Goal: Transaction & Acquisition: Purchase product/service

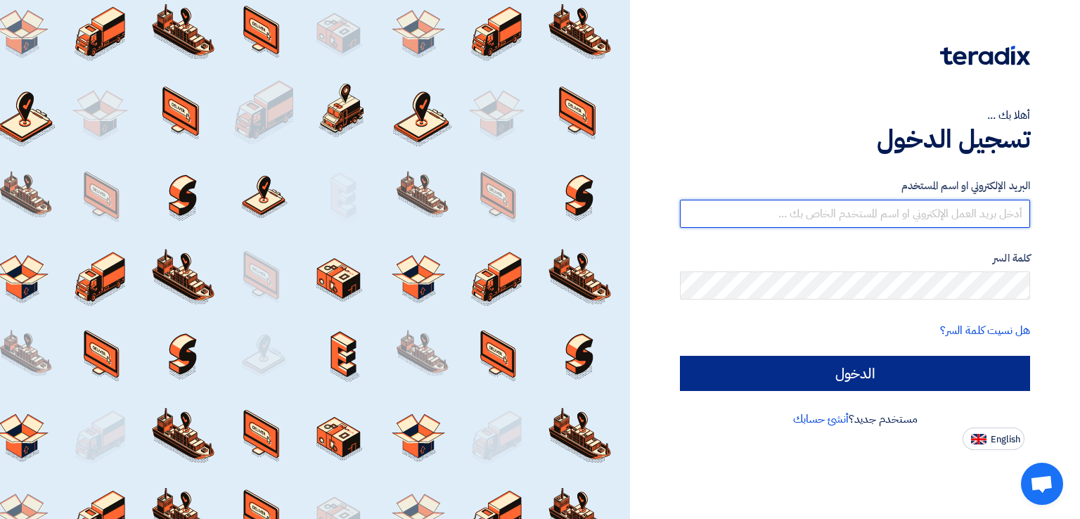
type input "[EMAIL_ADDRESS][DOMAIN_NAME]"
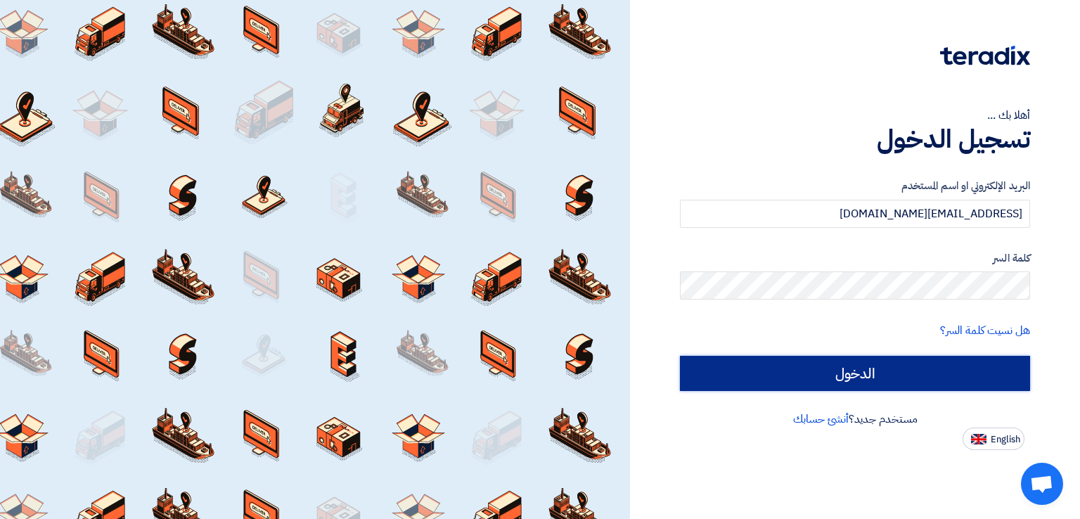
click at [742, 376] on input "الدخول" at bounding box center [855, 373] width 350 height 35
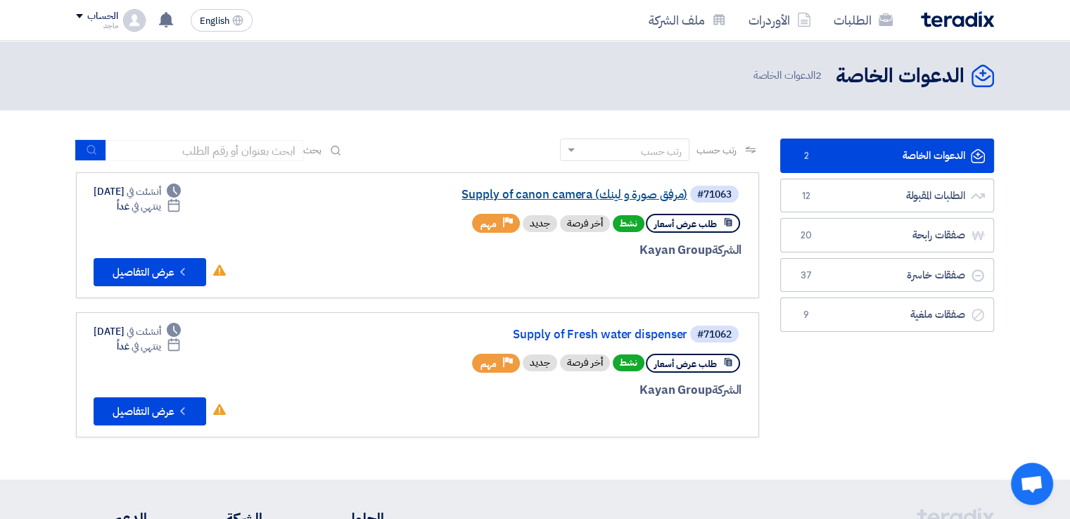
click at [549, 197] on link "Supply of canon camera (مرفق صورة و لينك)" at bounding box center [546, 194] width 281 height 13
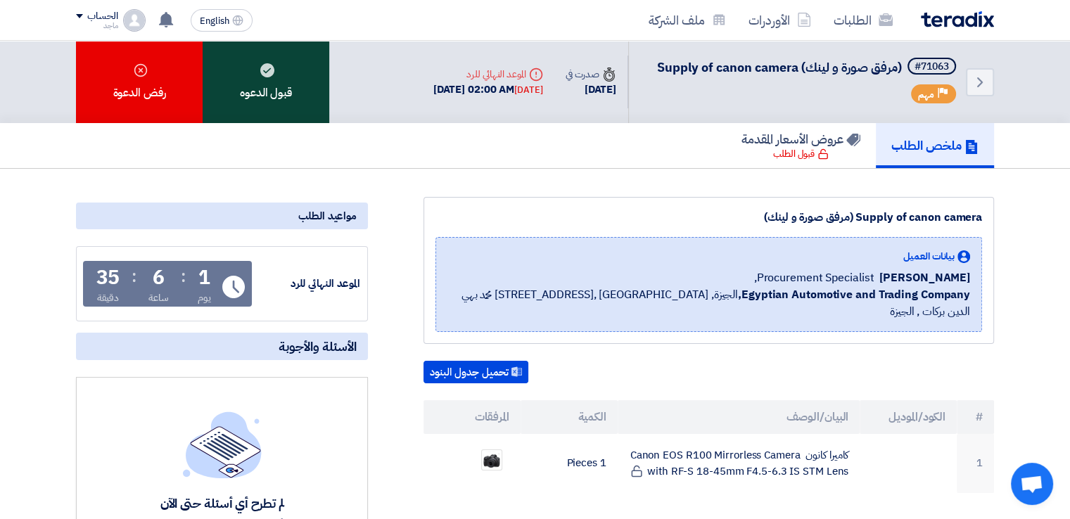
click at [298, 90] on div "قبول الدعوه" at bounding box center [266, 82] width 127 height 82
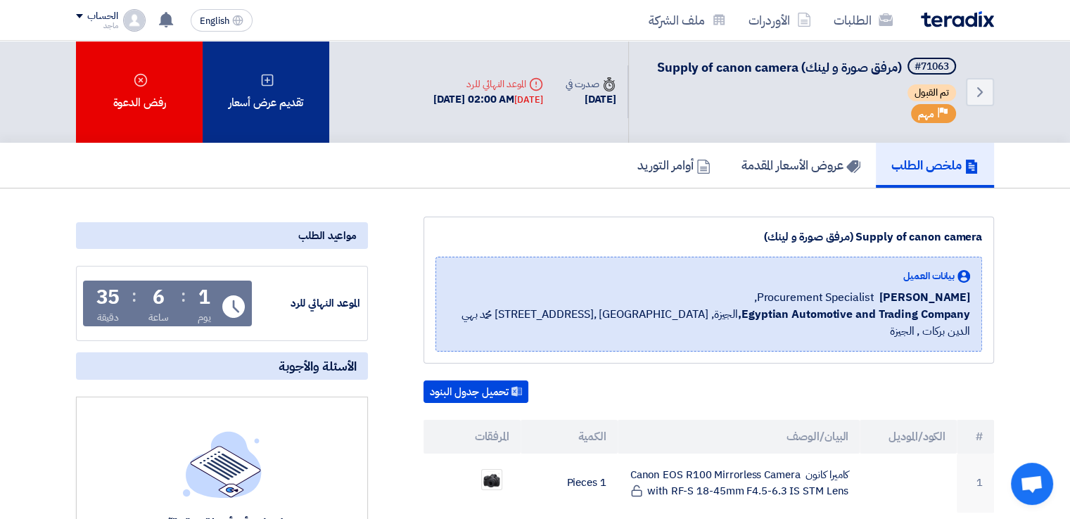
click at [318, 124] on div "تقديم عرض أسعار" at bounding box center [266, 92] width 127 height 102
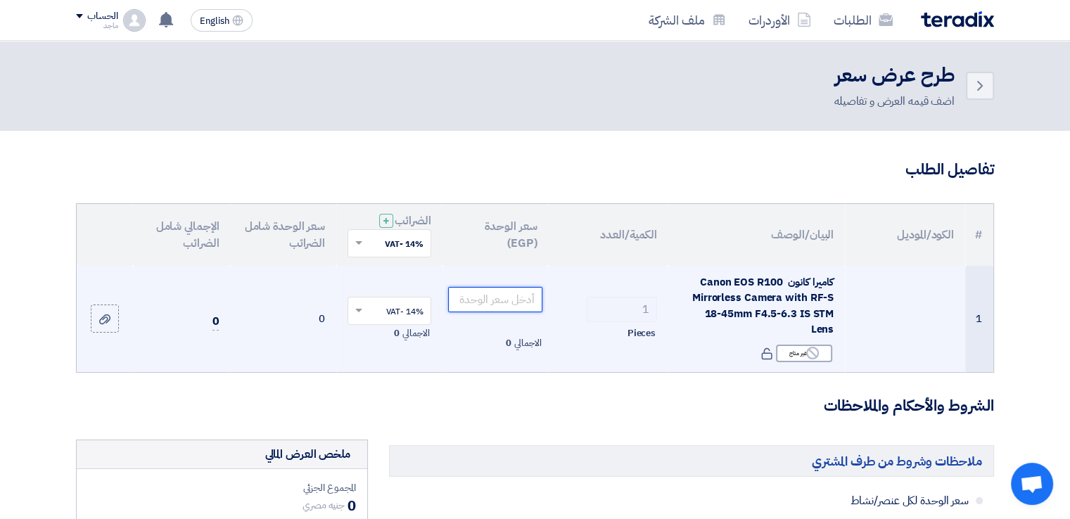
click at [496, 290] on input "number" at bounding box center [495, 299] width 95 height 25
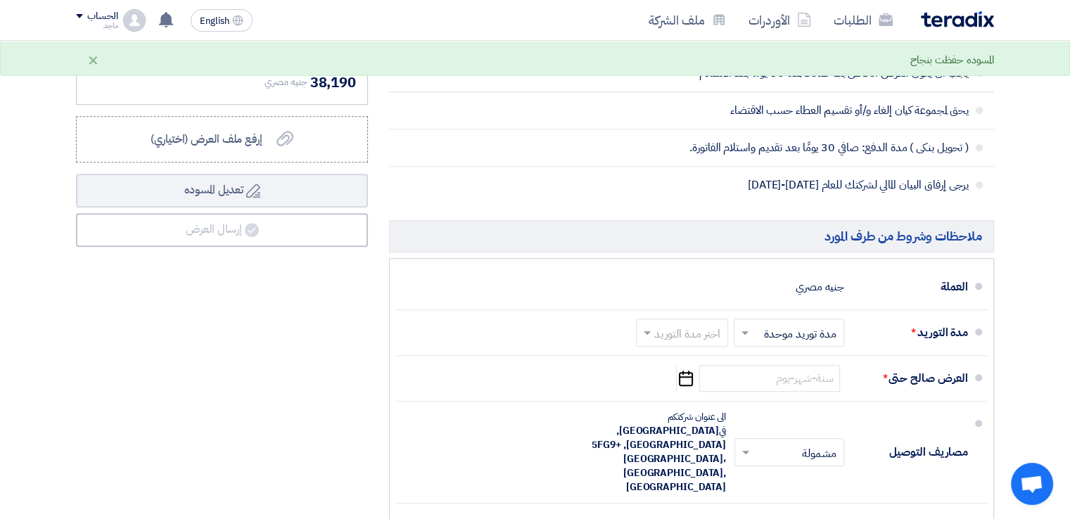
scroll to position [619, 0]
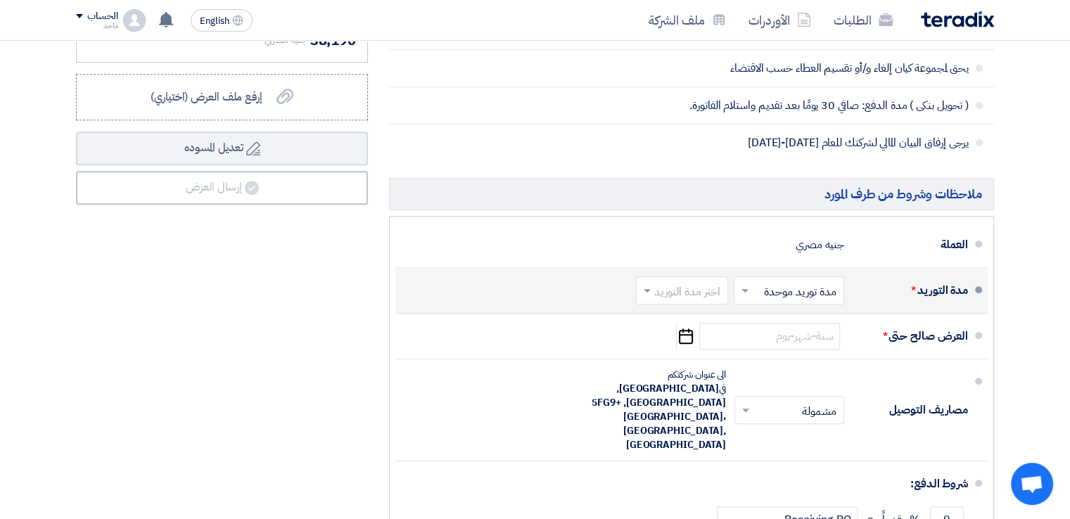
type input "33500"
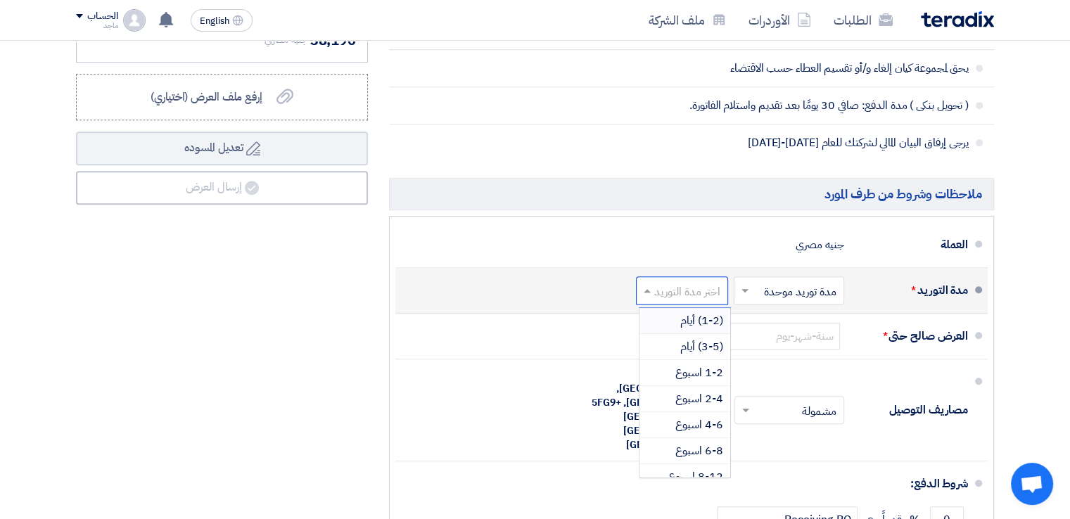
click at [689, 285] on div "اختر مدة التوريد" at bounding box center [682, 290] width 92 height 28
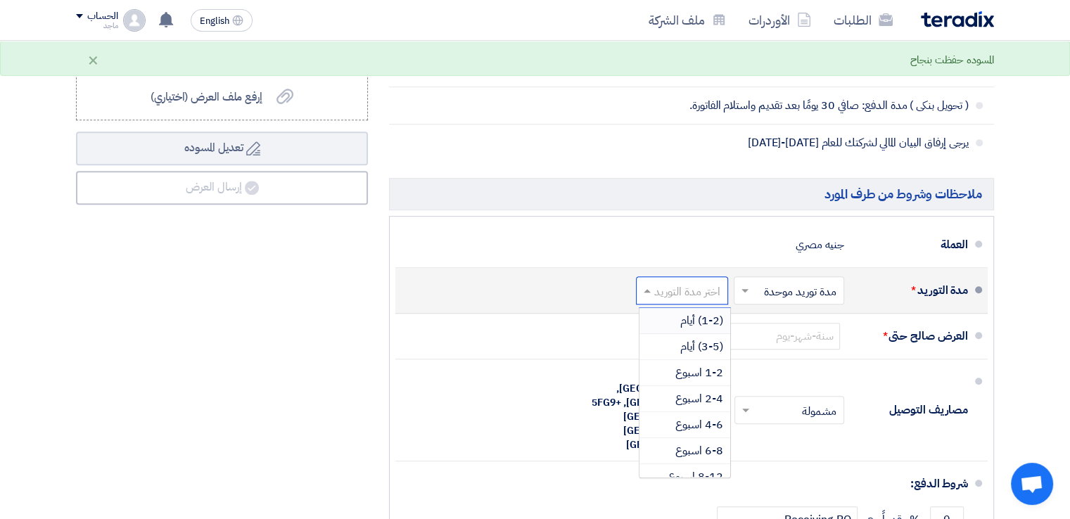
click at [686, 312] on span "(1-2) أيام" at bounding box center [701, 320] width 43 height 17
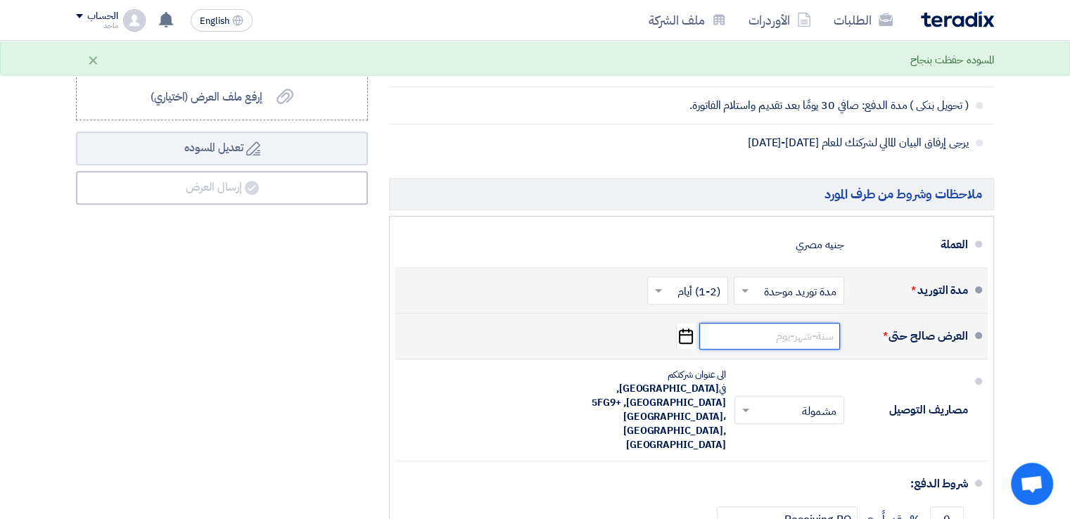
click at [796, 324] on input at bounding box center [769, 336] width 141 height 27
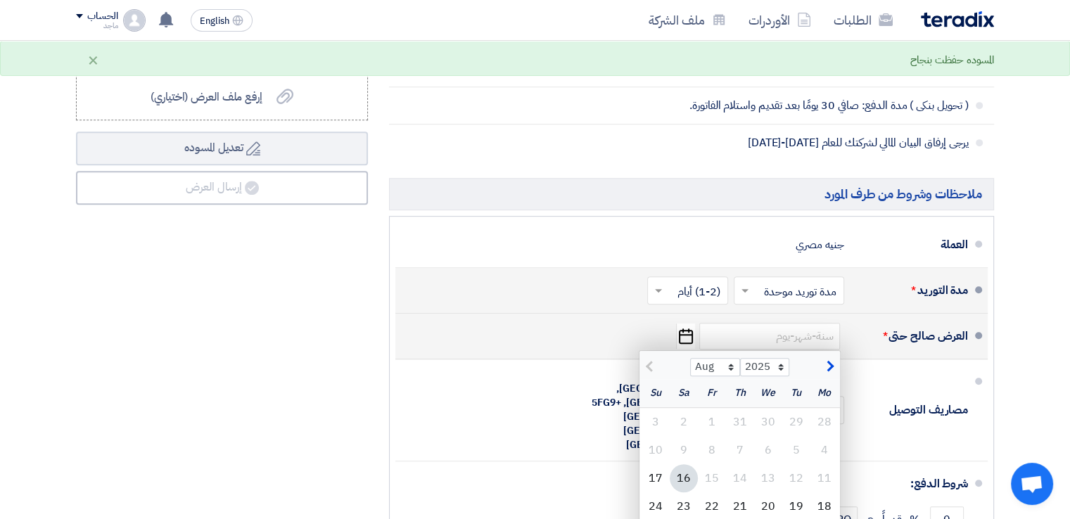
click at [678, 464] on div "16" at bounding box center [683, 478] width 28 height 28
type input "[DATE]"
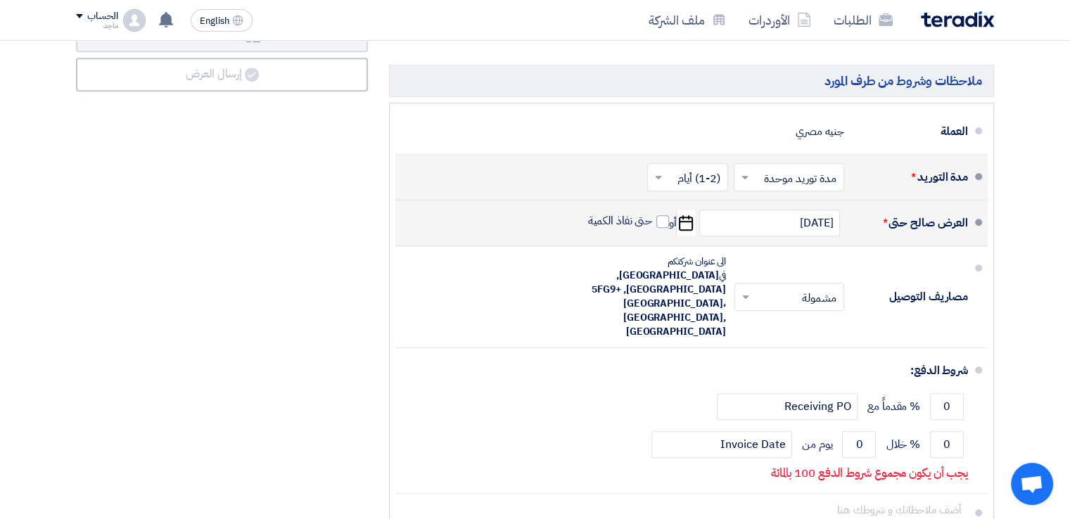
scroll to position [788, 0]
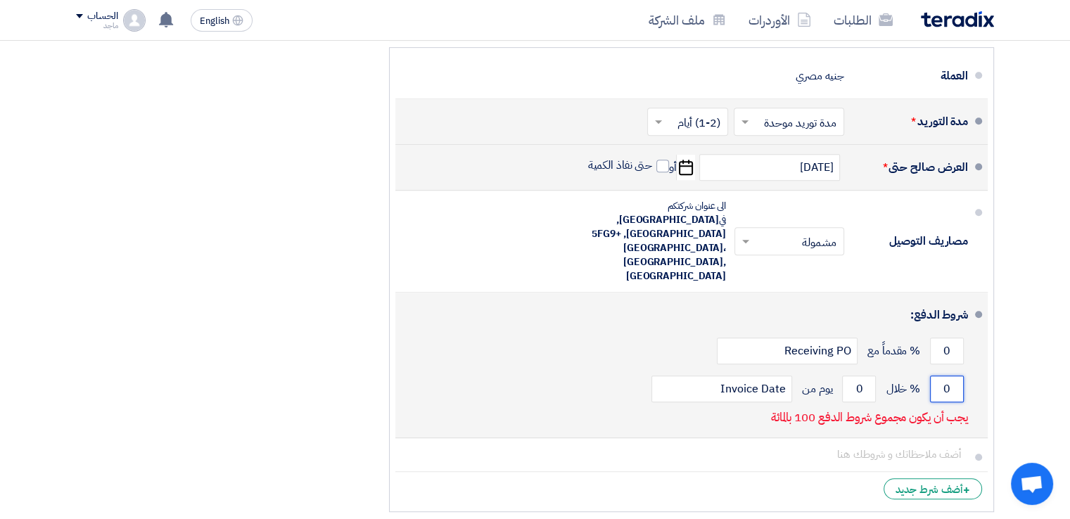
click at [934, 376] on input "0" at bounding box center [947, 389] width 34 height 27
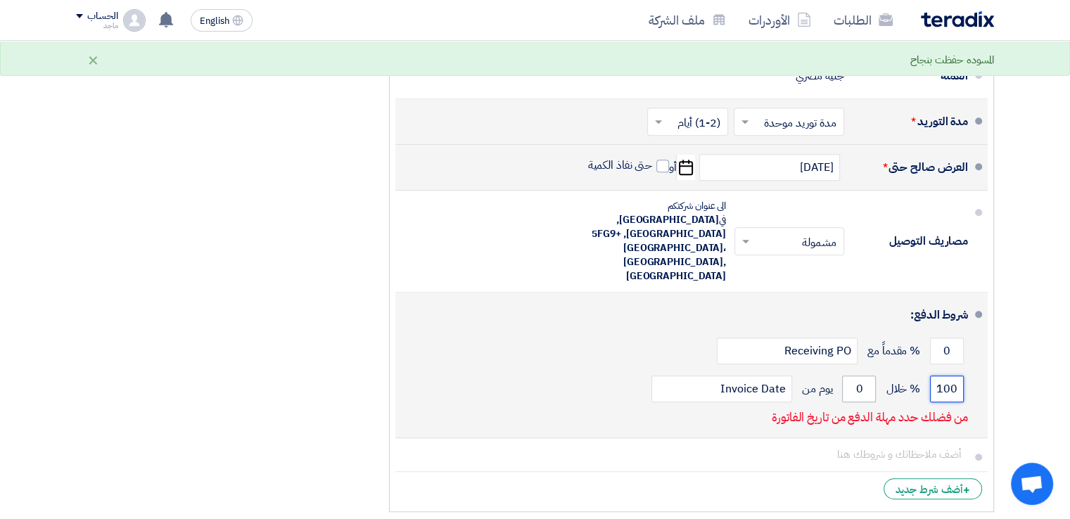
type input "100"
click at [853, 376] on input "0" at bounding box center [859, 389] width 34 height 27
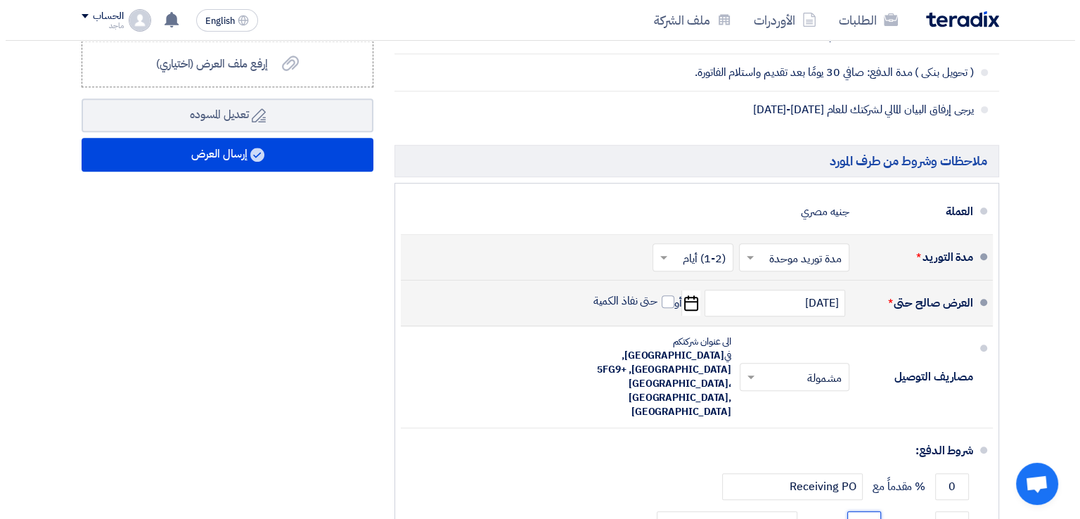
scroll to position [647, 0]
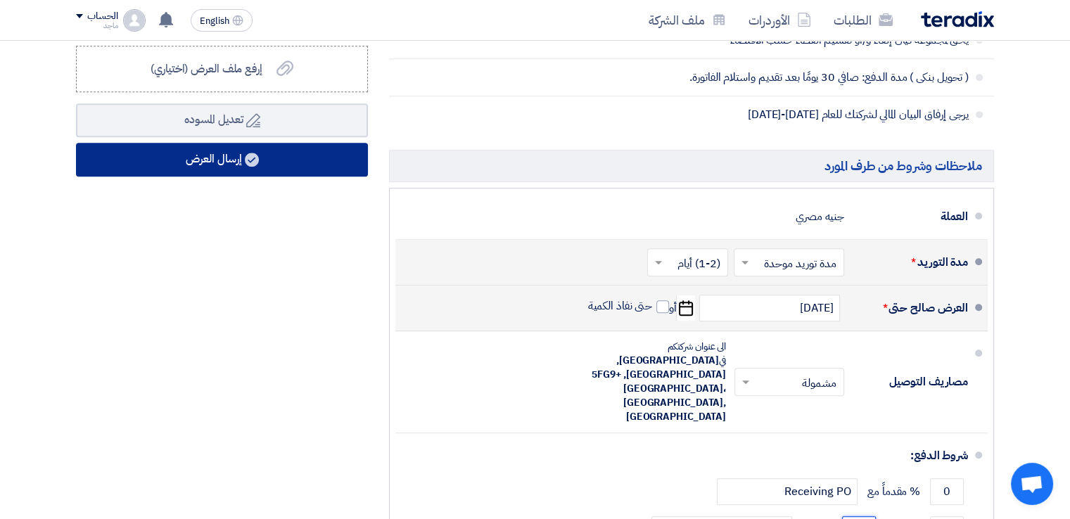
type input "30"
click at [166, 147] on button "إرسال العرض" at bounding box center [222, 160] width 292 height 34
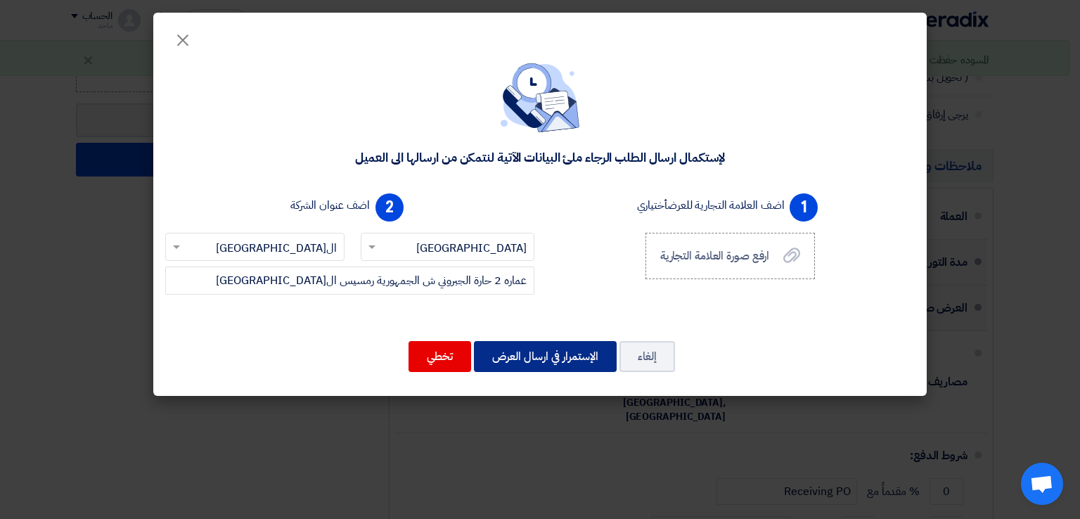
click at [512, 364] on button "الإستمرار في ارسال العرض" at bounding box center [545, 356] width 143 height 31
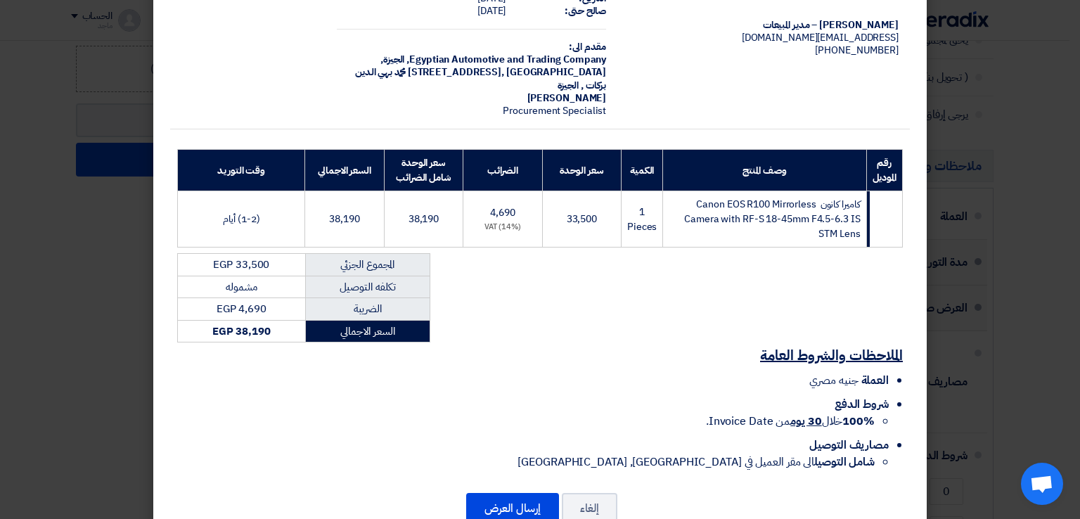
scroll to position [115, 0]
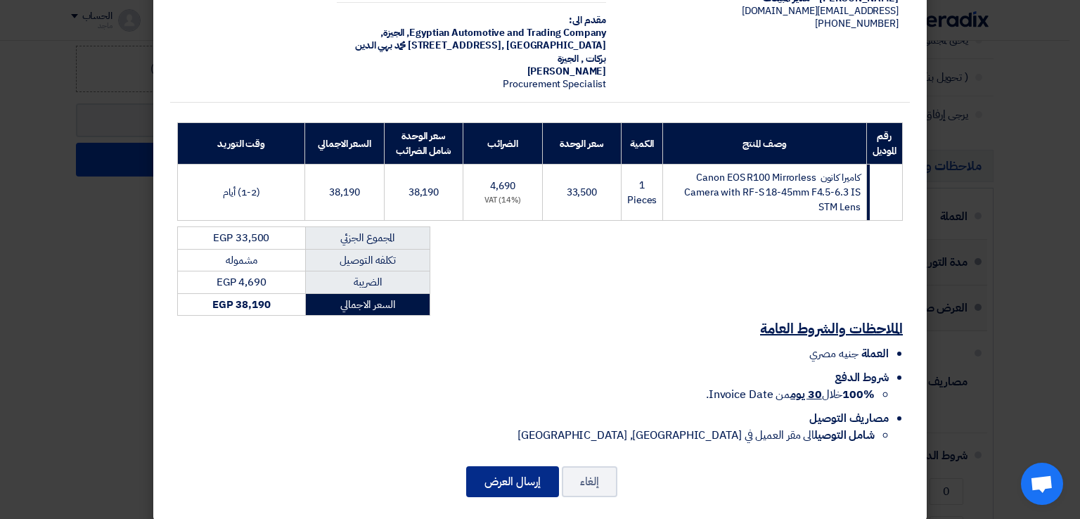
click at [524, 475] on button "إرسال العرض" at bounding box center [512, 481] width 93 height 31
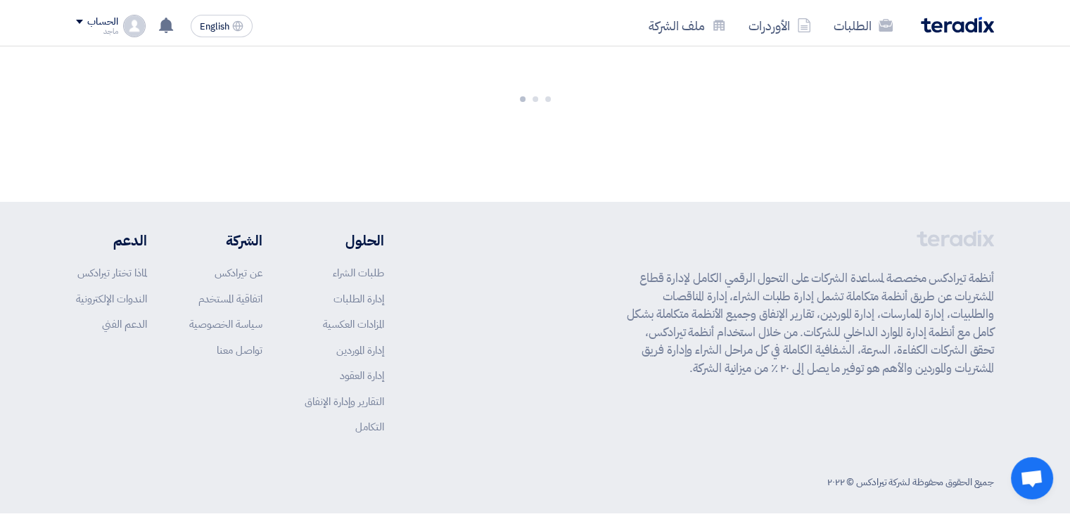
scroll to position [723, 0]
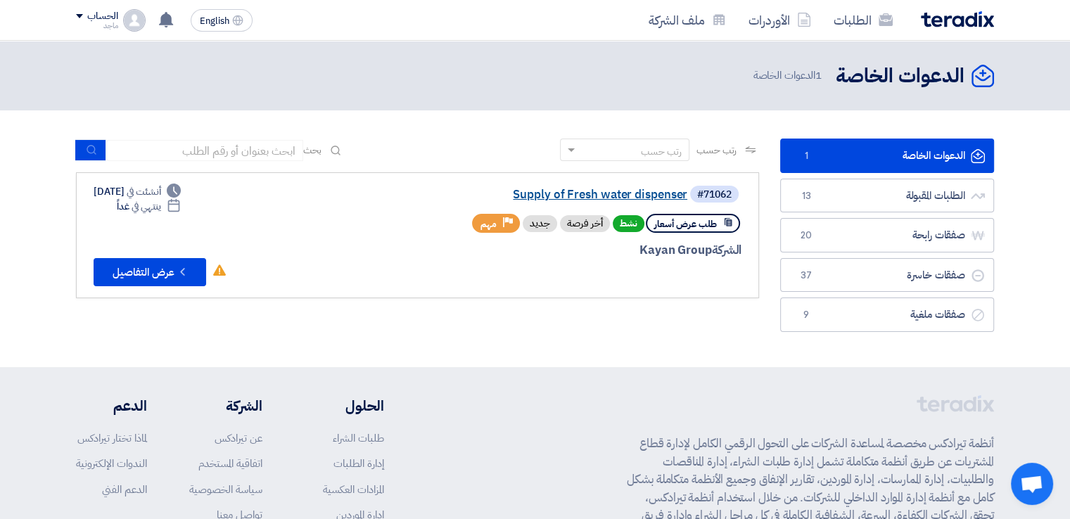
click at [599, 195] on link "Supply of Fresh water dispenser" at bounding box center [546, 194] width 281 height 13
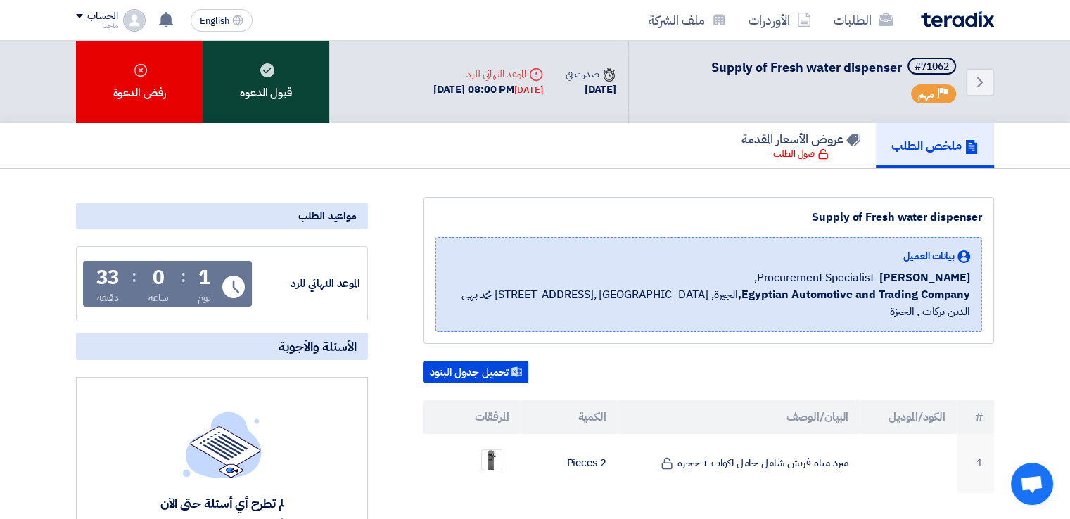
click at [302, 75] on div "قبول الدعوه" at bounding box center [266, 82] width 127 height 82
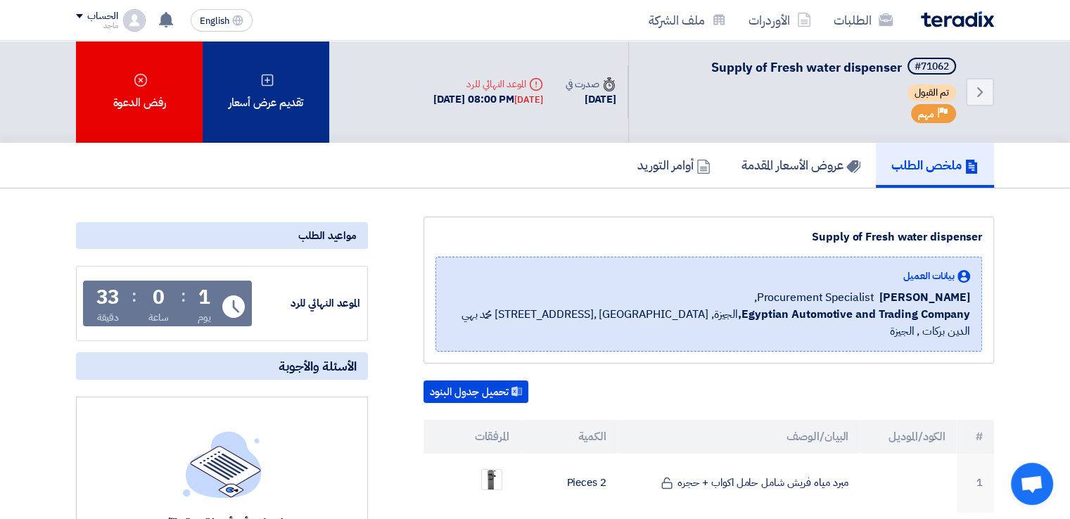
click at [287, 132] on div "تقديم عرض أسعار" at bounding box center [266, 92] width 127 height 102
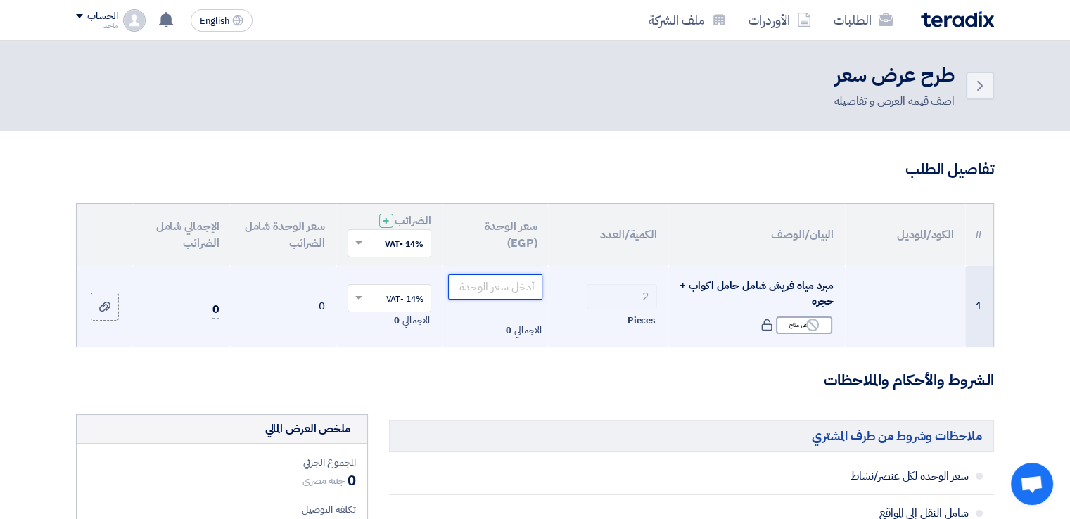
click at [526, 299] on input "number" at bounding box center [495, 286] width 95 height 25
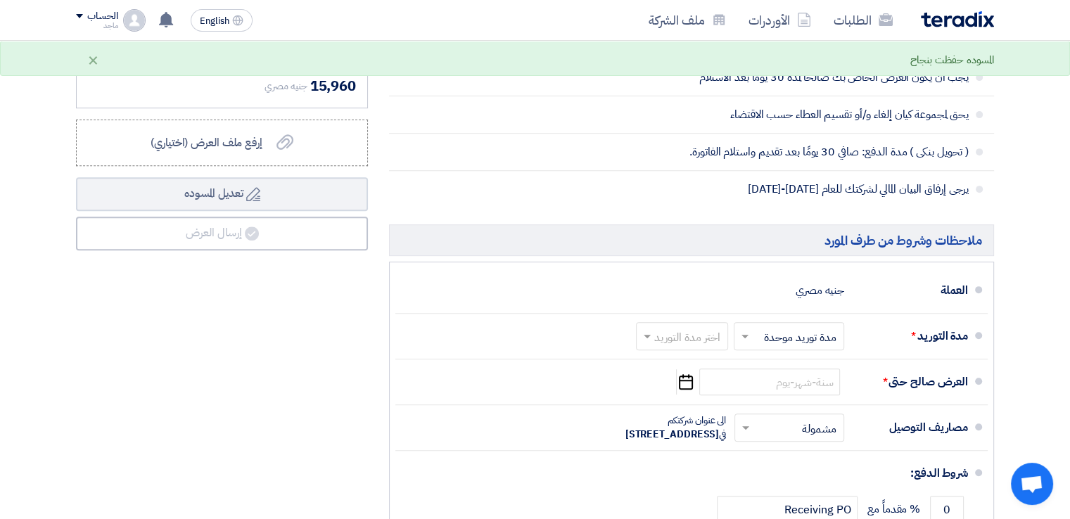
scroll to position [564, 0]
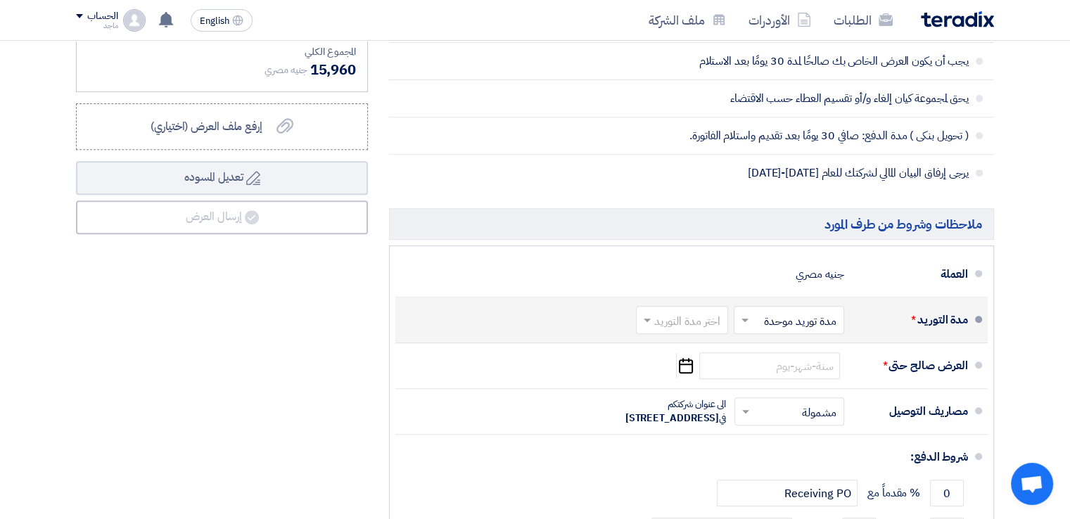
type input "7000"
click at [670, 326] on input "text" at bounding box center [678, 322] width 85 height 20
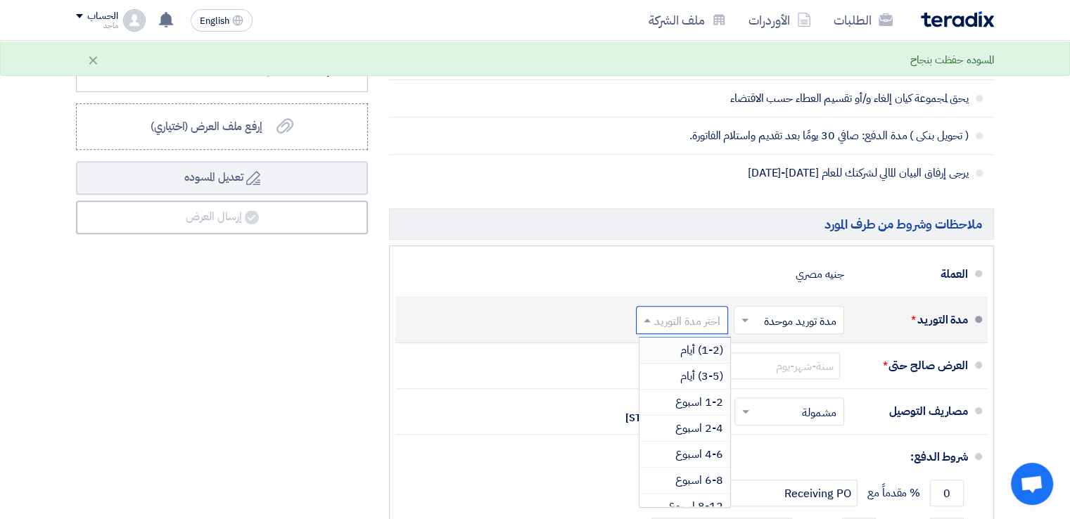
click at [673, 352] on div "(1-2) أيام" at bounding box center [684, 351] width 91 height 26
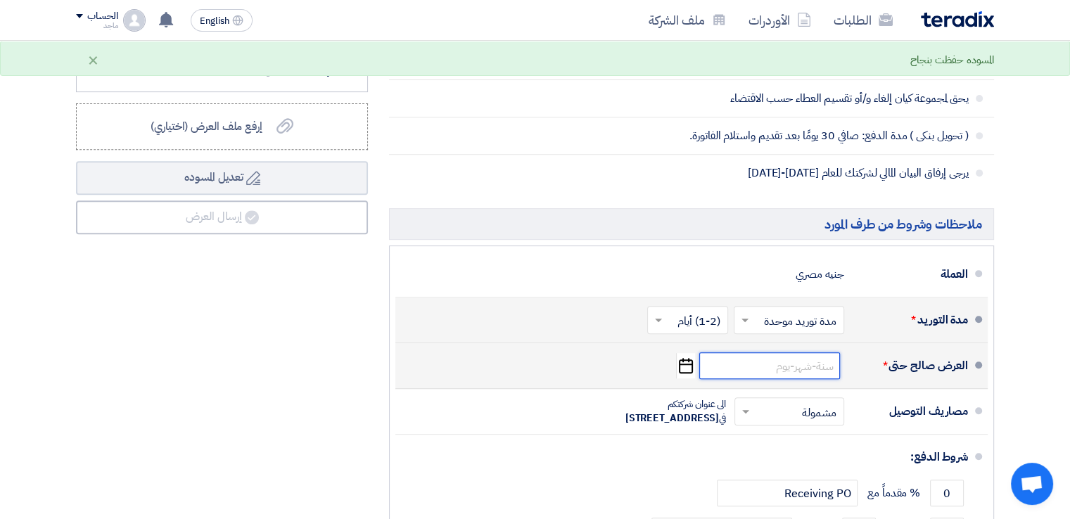
click at [804, 364] on input at bounding box center [769, 365] width 141 height 27
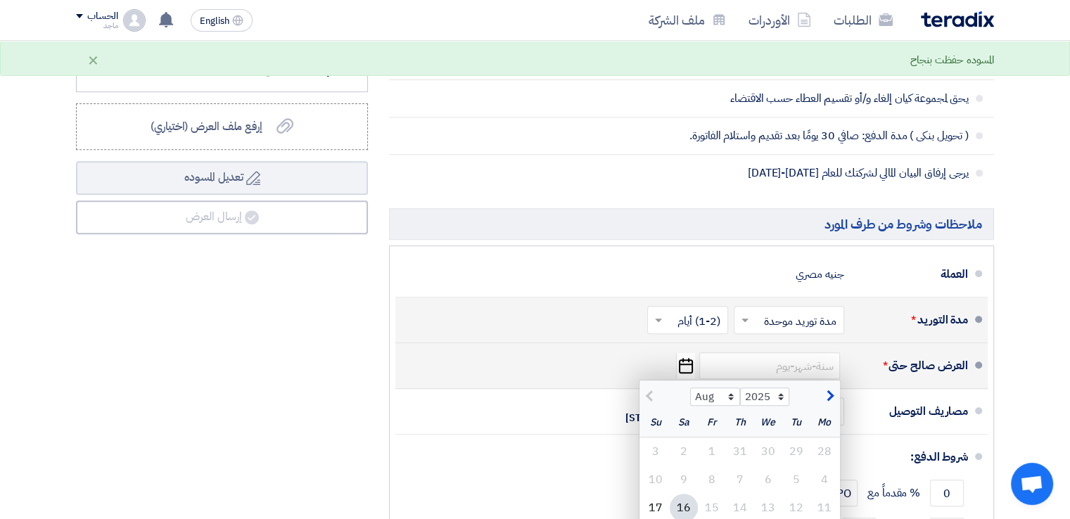
click at [683, 506] on div "16" at bounding box center [683, 508] width 28 height 28
type input "[DATE]"
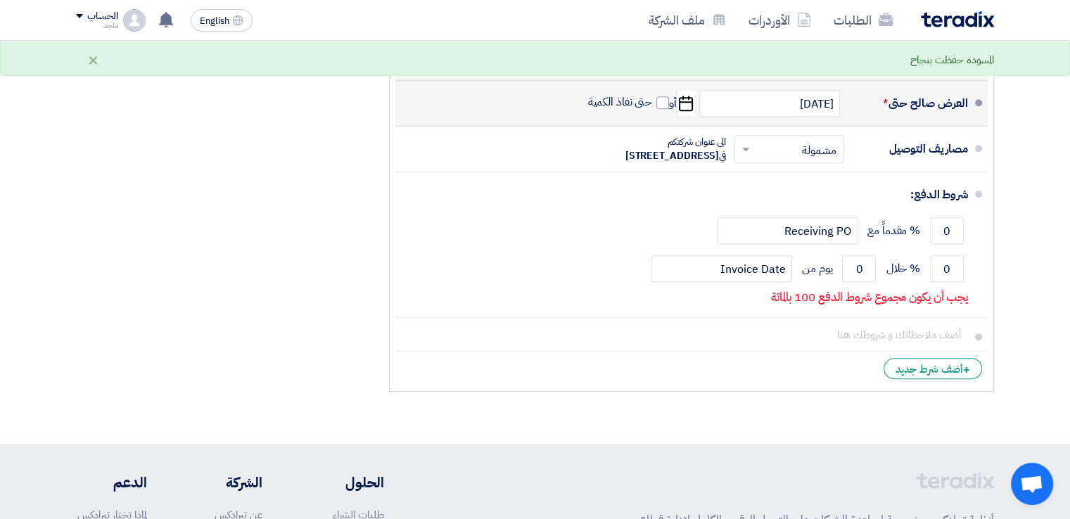
scroll to position [847, 0]
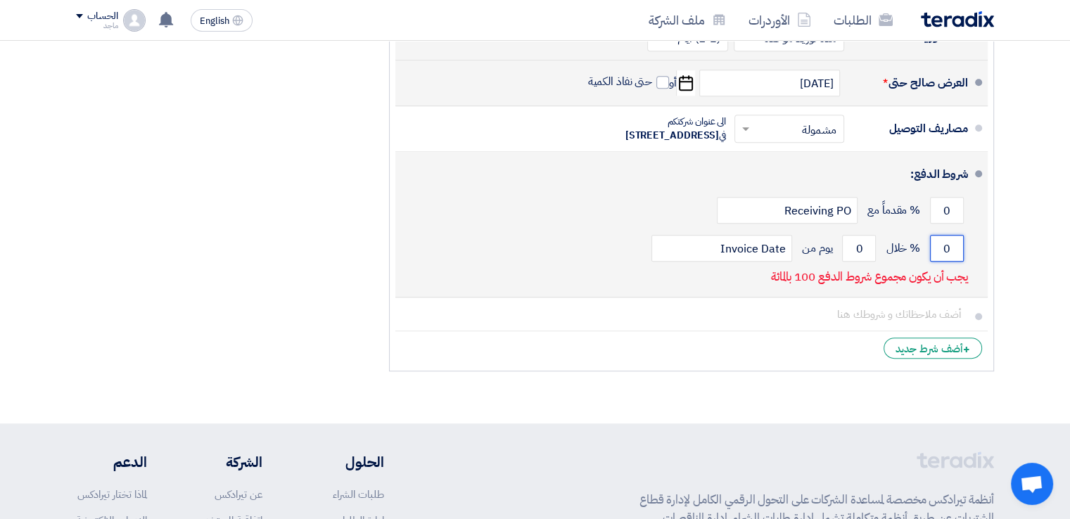
click at [932, 262] on input "0" at bounding box center [947, 248] width 34 height 27
type input "100"
click at [854, 262] on input "0" at bounding box center [859, 248] width 34 height 27
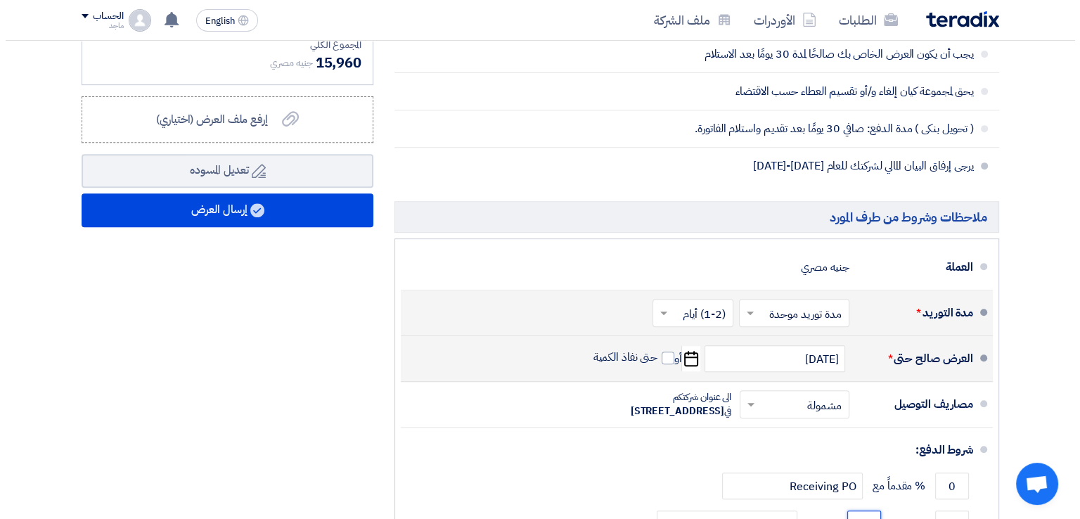
scroll to position [565, 0]
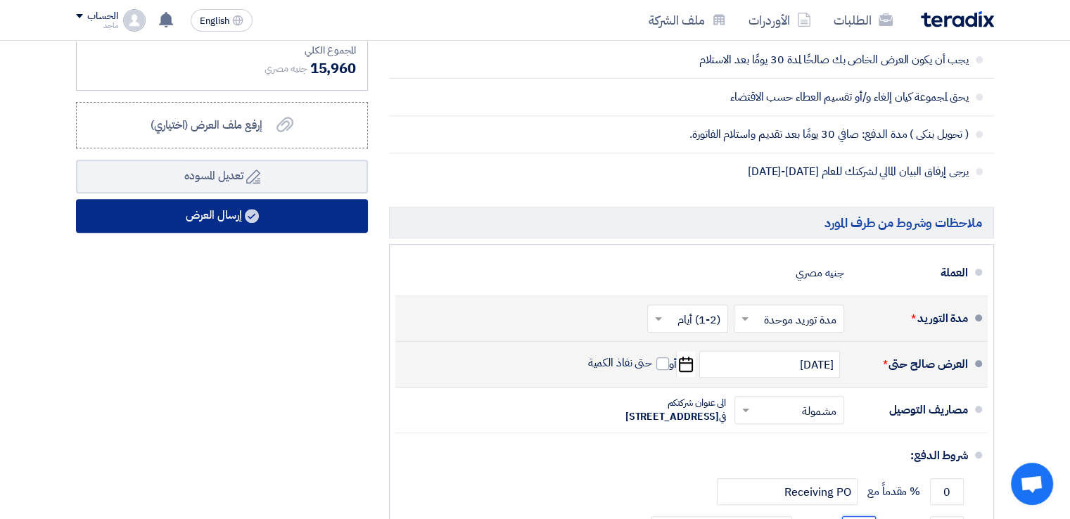
type input "30"
click at [354, 212] on button "إرسال العرض" at bounding box center [222, 216] width 292 height 34
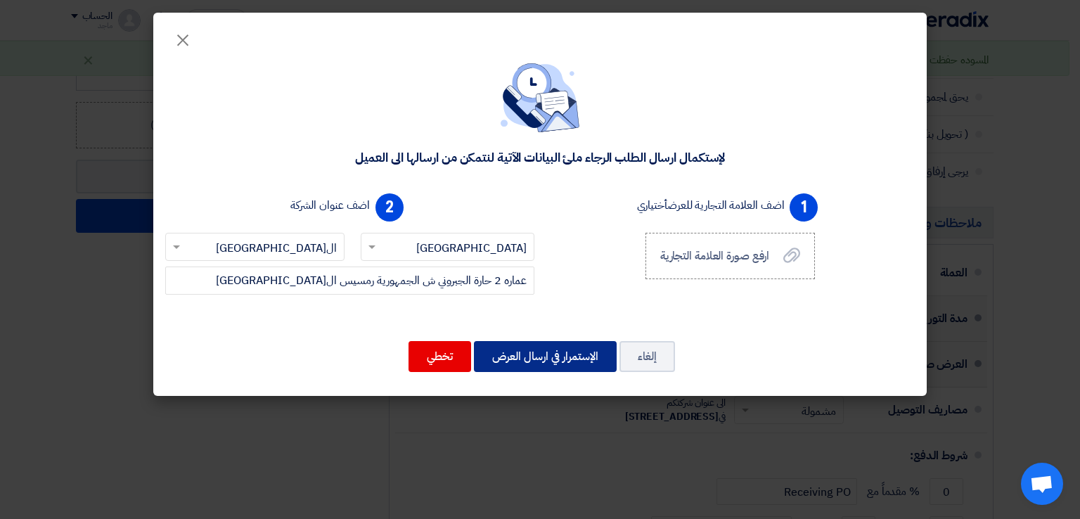
click at [537, 359] on button "الإستمرار في ارسال العرض" at bounding box center [545, 356] width 143 height 31
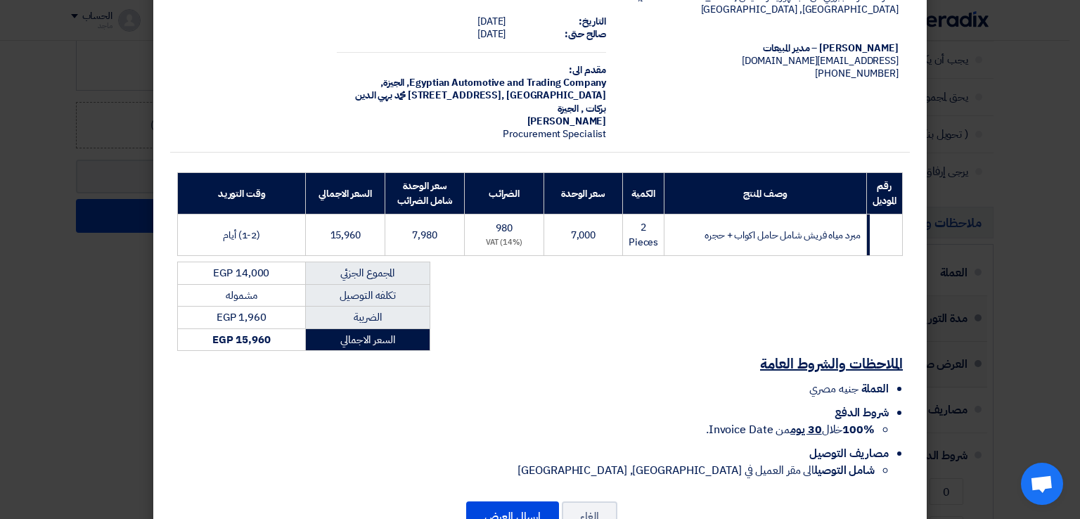
scroll to position [71, 0]
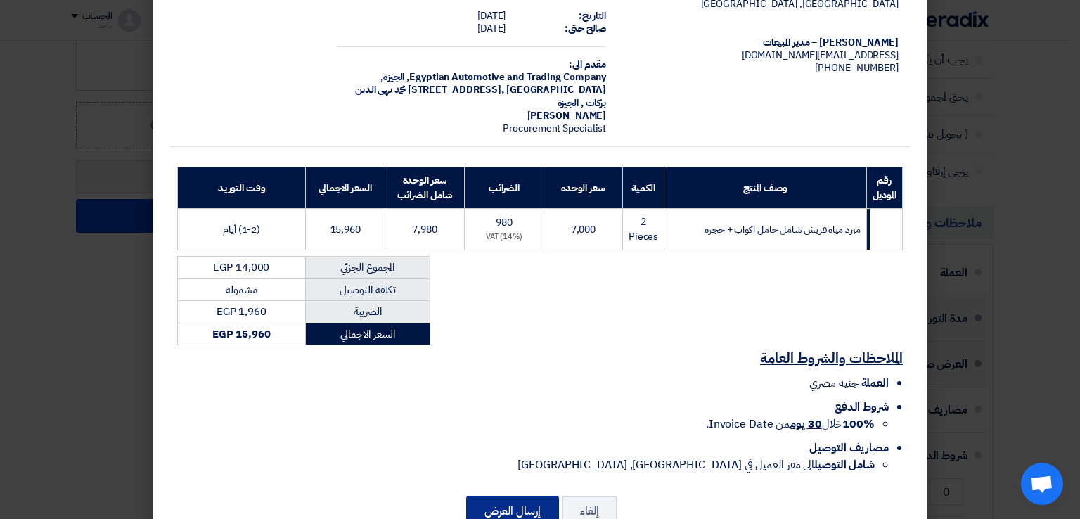
click at [479, 496] on button "إرسال العرض" at bounding box center [512, 511] width 93 height 31
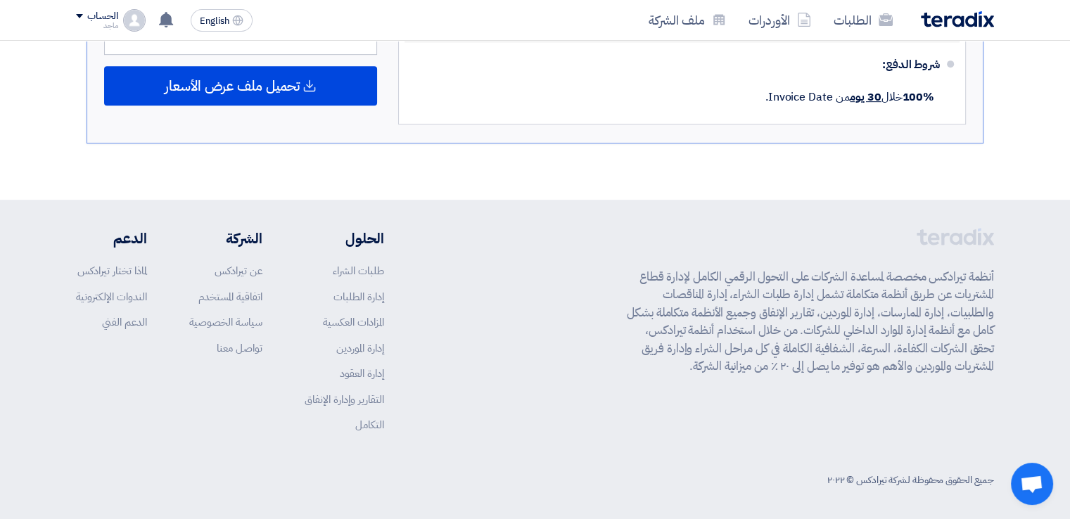
scroll to position [222, 0]
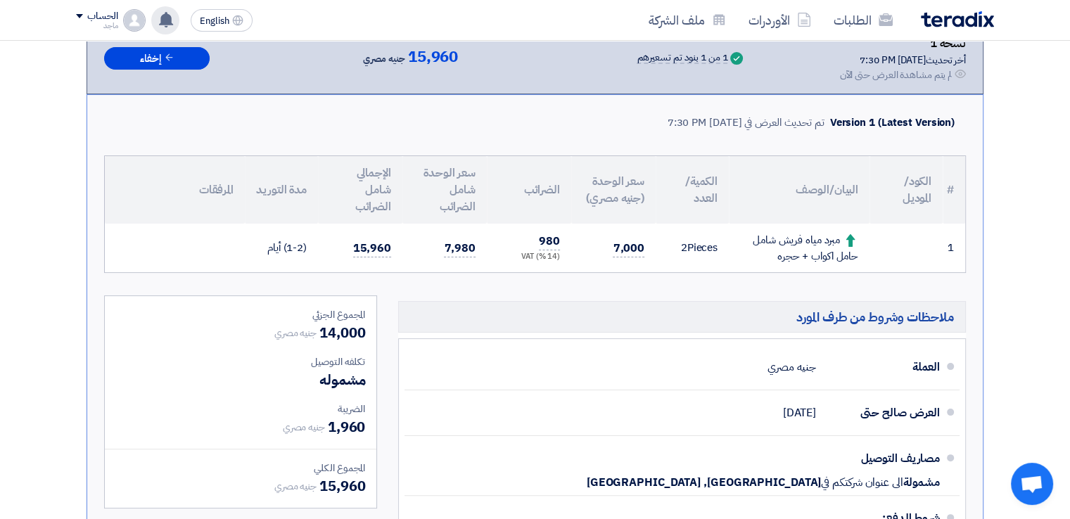
click at [165, 26] on use at bounding box center [166, 19] width 14 height 15
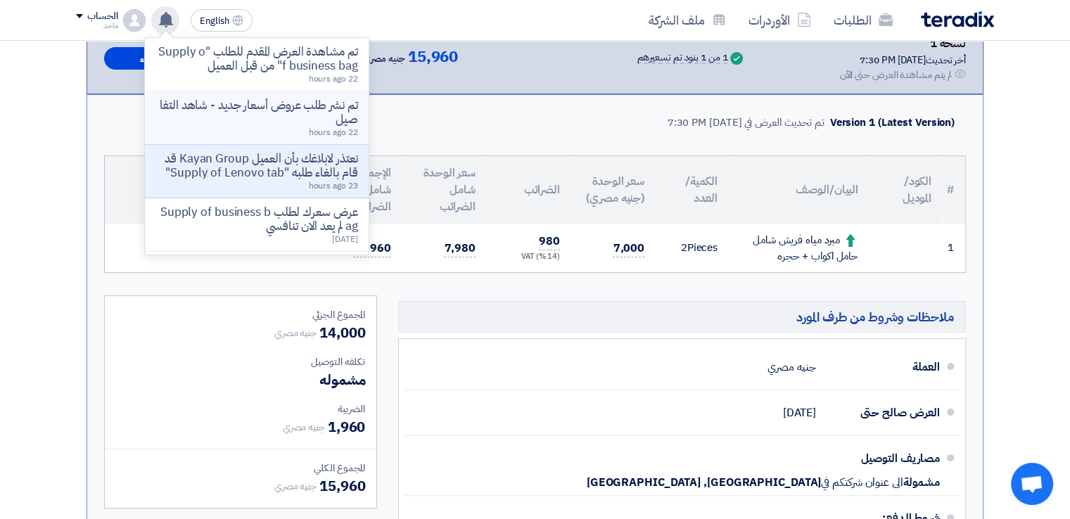
click at [210, 98] on p "تم نشر طلب عروض أسعار جديد - شاهد التفاصيل" at bounding box center [256, 112] width 201 height 28
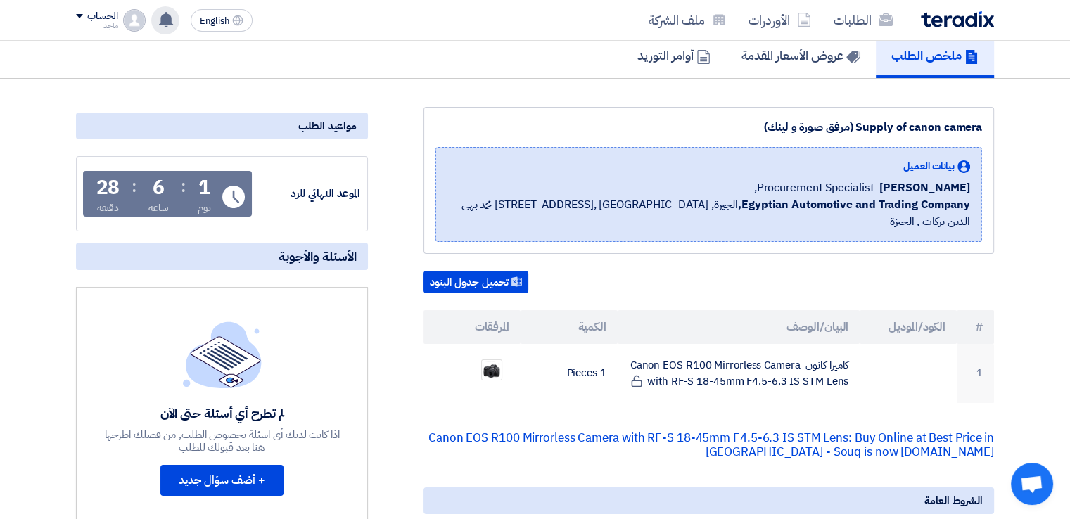
scroll to position [222, 0]
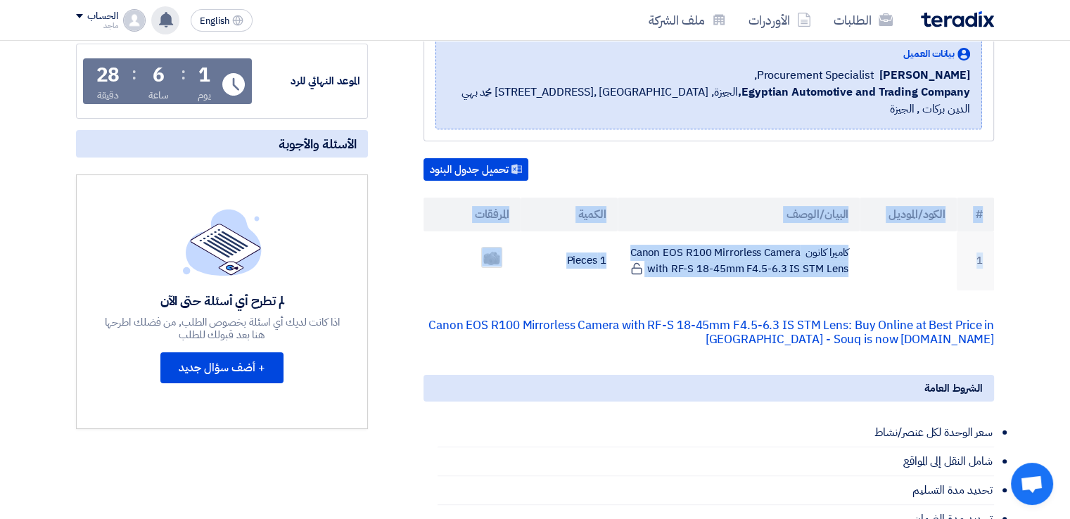
drag, startPoint x: 1068, startPoint y: 205, endPoint x: 1075, endPoint y: 308, distance: 103.6
click at [1070, 308] on html "الطلبات الأوردرات ملف الشركة English EN تم مشاهدة العرض المقدم للطلب "Supply of…" at bounding box center [535, 508] width 1070 height 1461
